Goal: Task Accomplishment & Management: Manage account settings

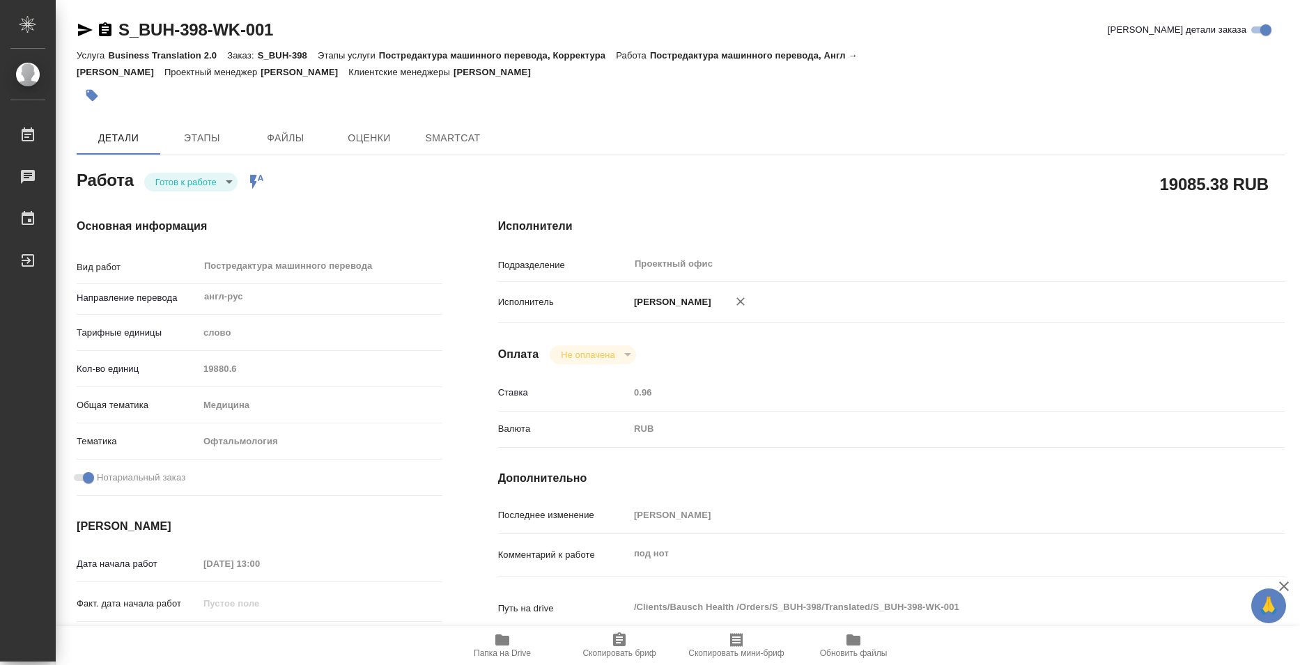
type textarea "x"
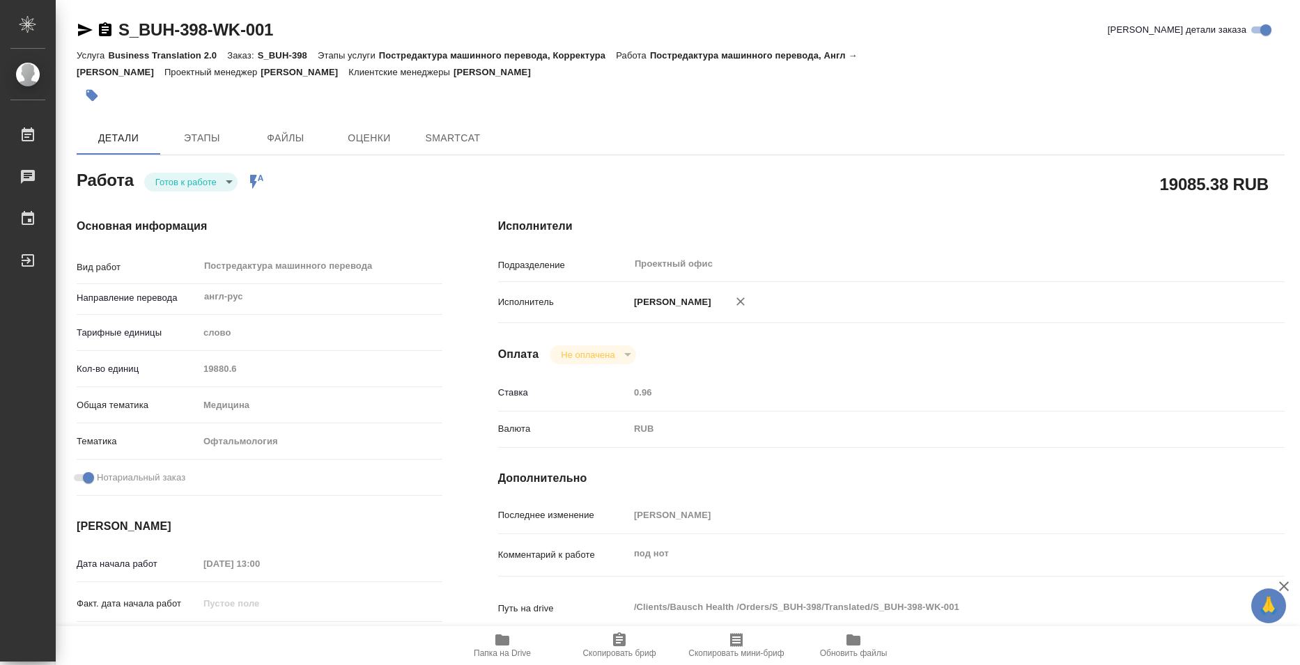
type textarea "x"
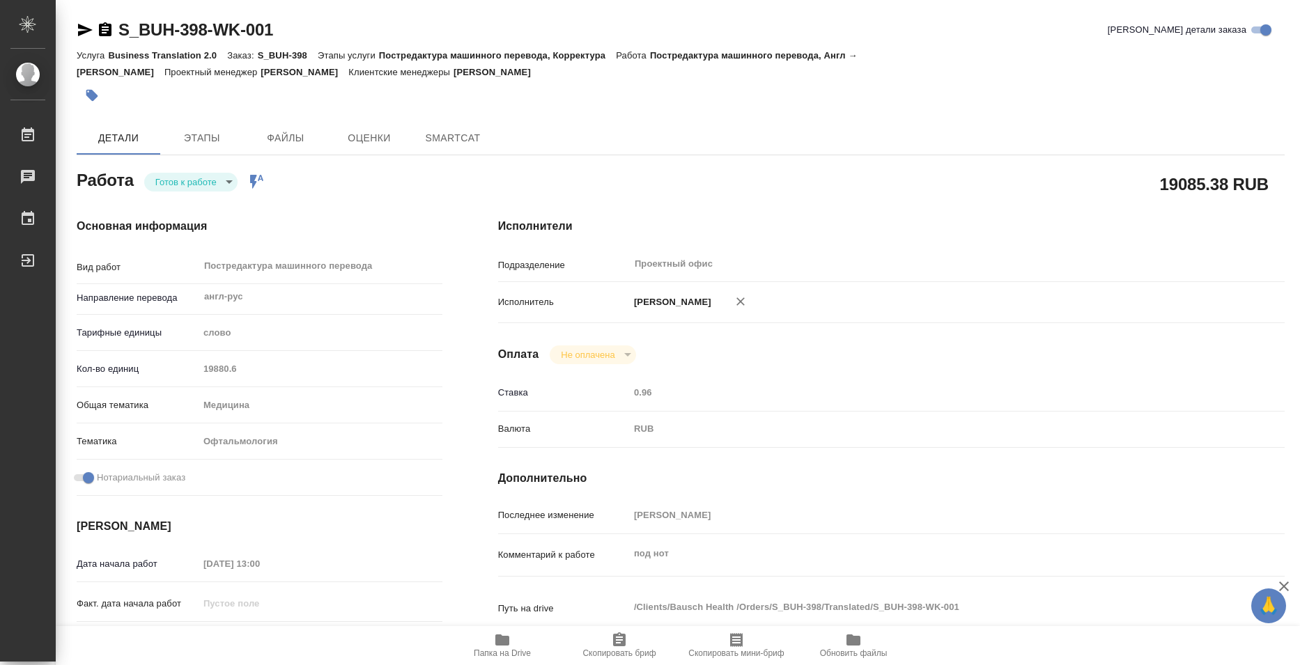
type textarea "x"
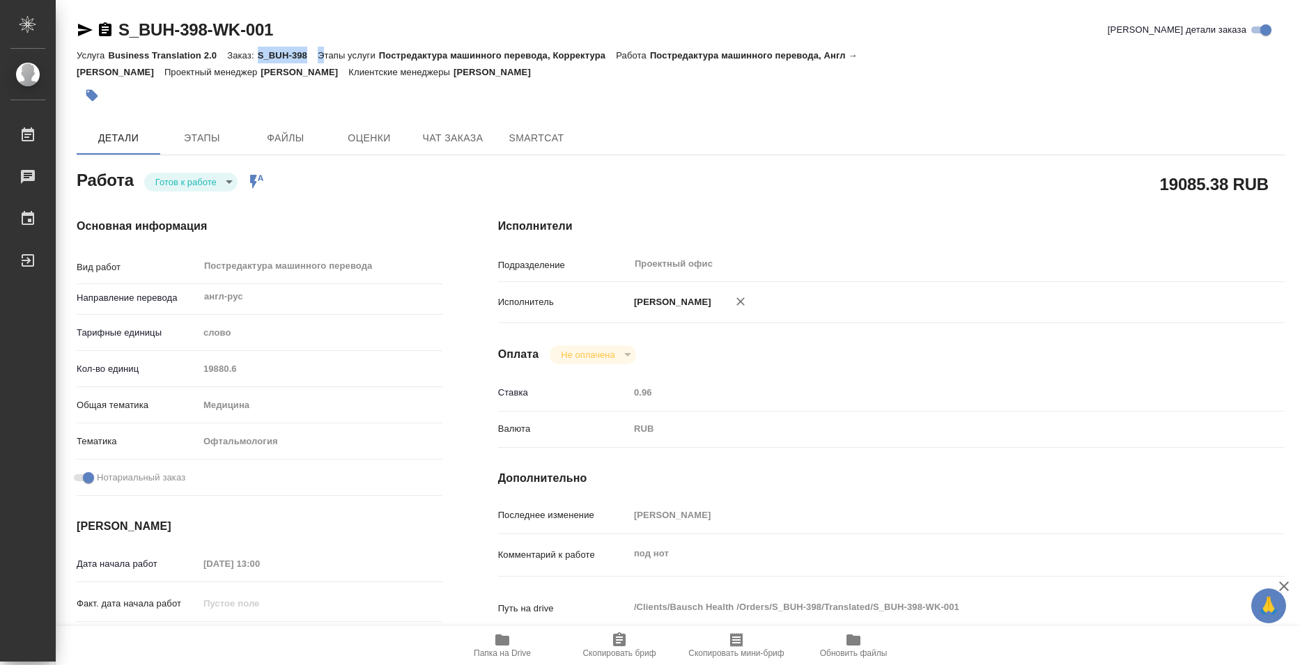
type textarea "x"
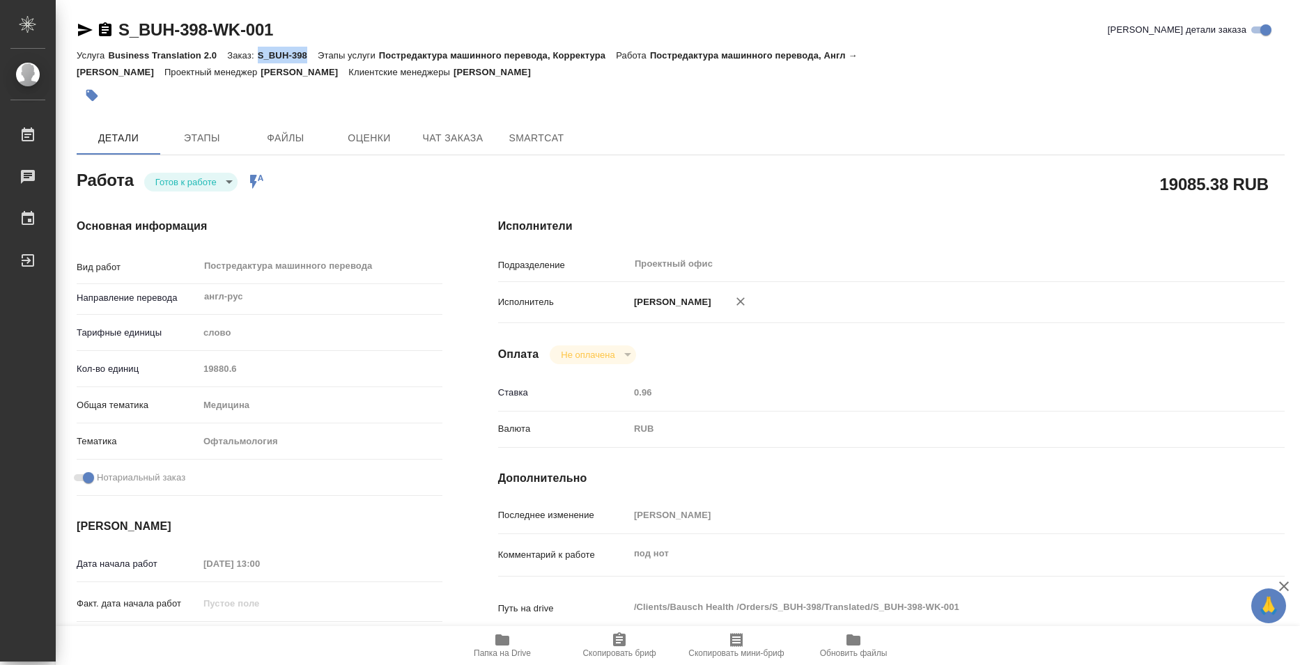
drag, startPoint x: 258, startPoint y: 57, endPoint x: 310, endPoint y: 59, distance: 52.3
click at [310, 59] on p "S_BUH-398" at bounding box center [288, 55] width 60 height 10
copy p "S_BUH-398"
type textarea "x"
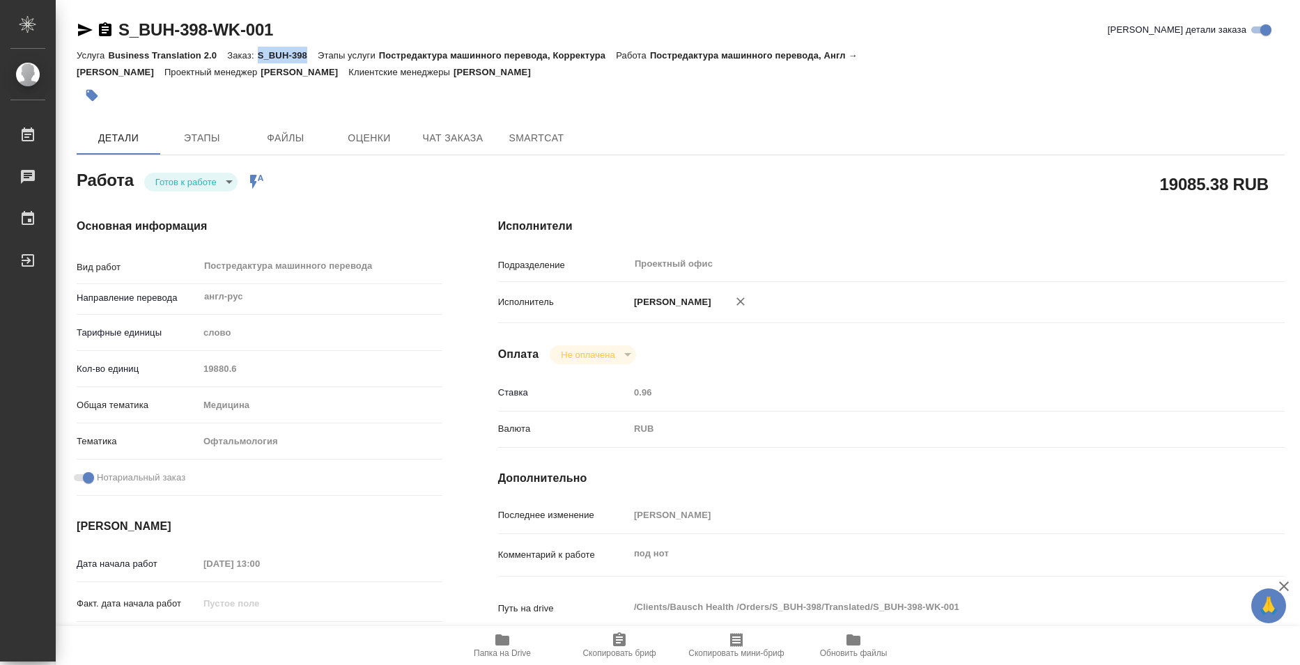
type textarea "x"
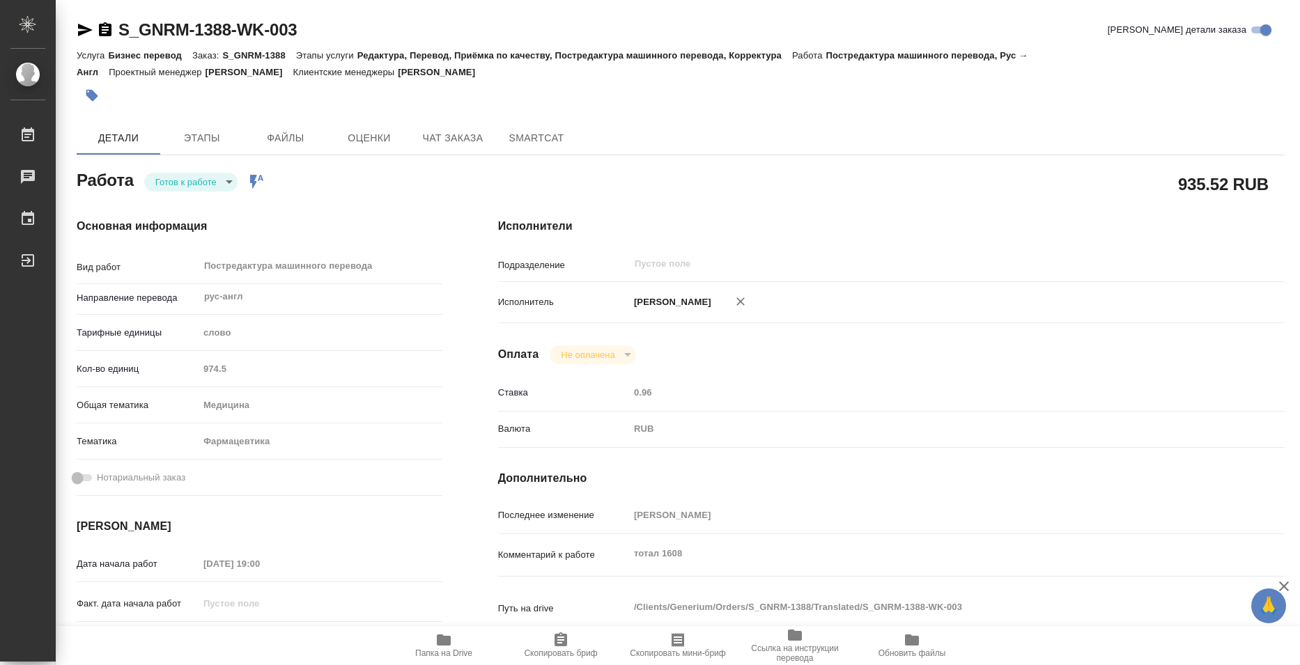
click at [197, 188] on body "🙏 .cls-1 fill:#fff; AWATERA Bazyuk [PERSON_NAME] 0 Чаты График Выйти S_GNRM-138…" at bounding box center [650, 332] width 1300 height 665
drag, startPoint x: 209, startPoint y: 205, endPoint x: 218, endPoint y: 205, distance: 9.1
click at [211, 205] on li "Выполнен" at bounding box center [190, 206] width 93 height 24
type textarea "x"
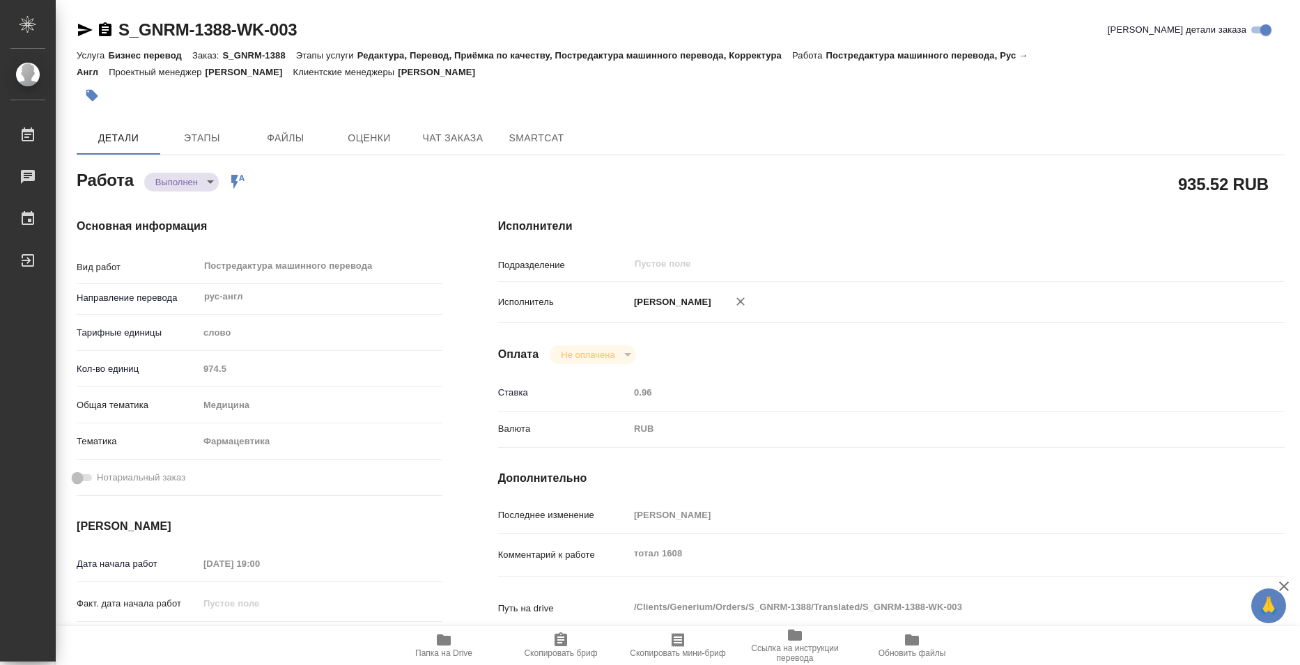
type textarea "x"
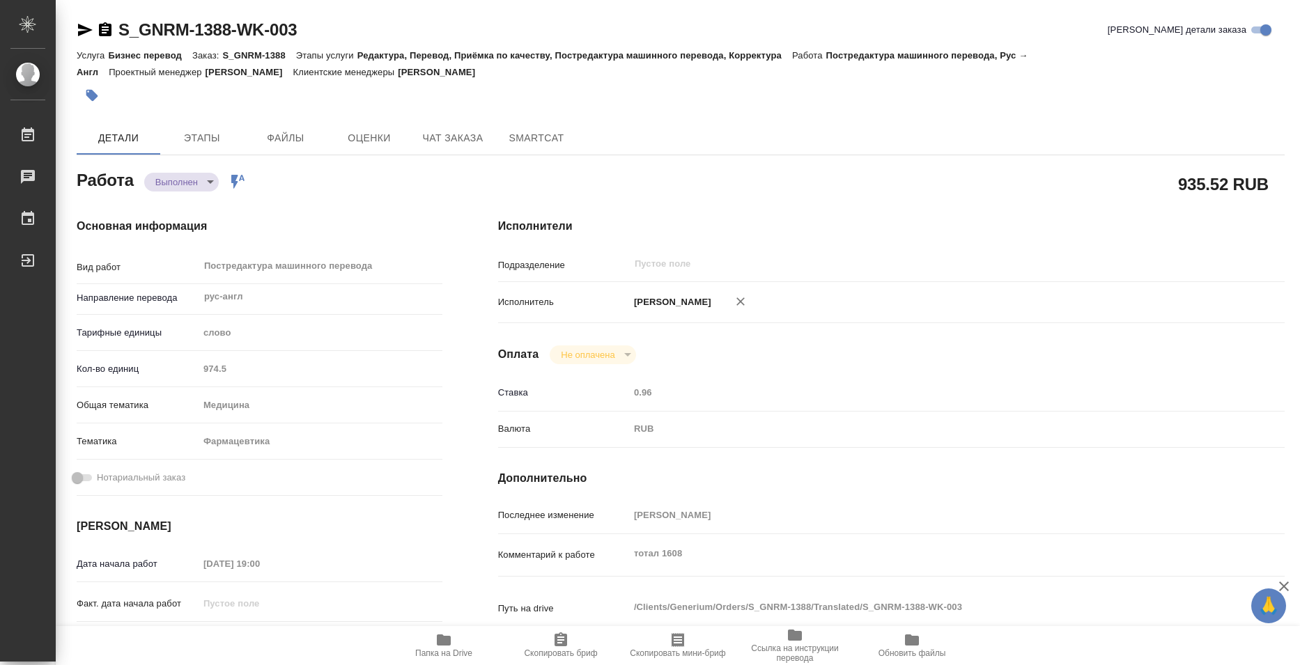
type textarea "x"
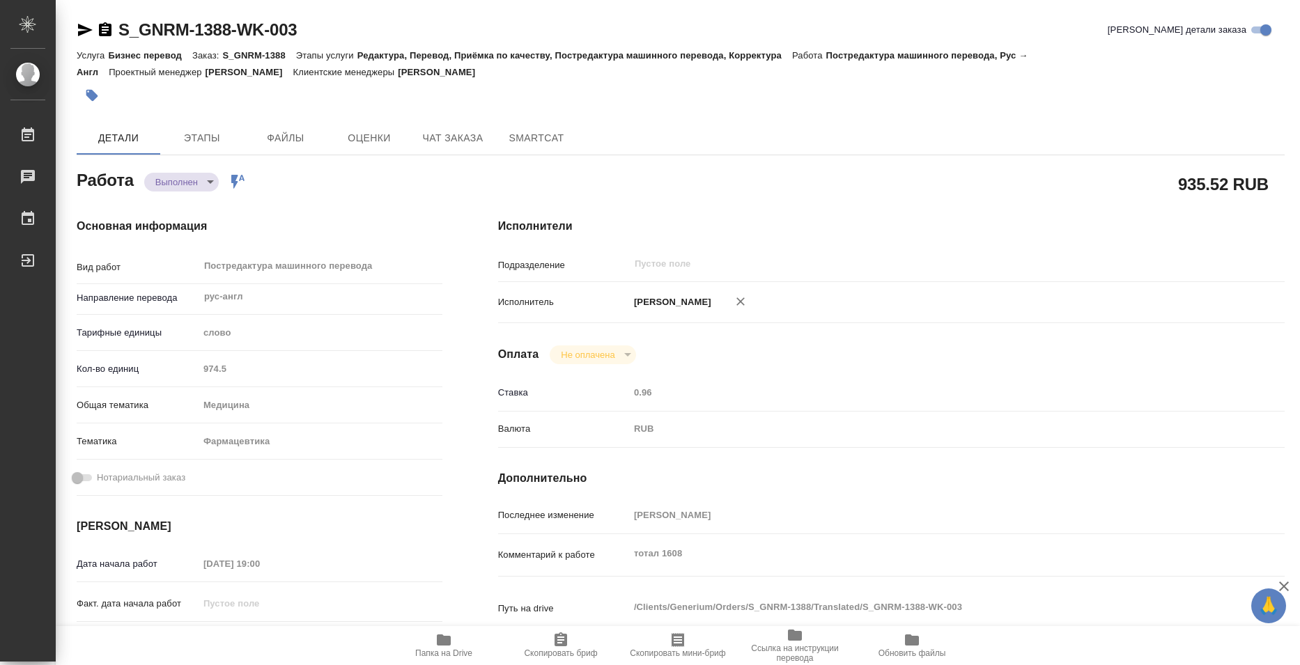
type textarea "x"
